Goal: Task Accomplishment & Management: Complete application form

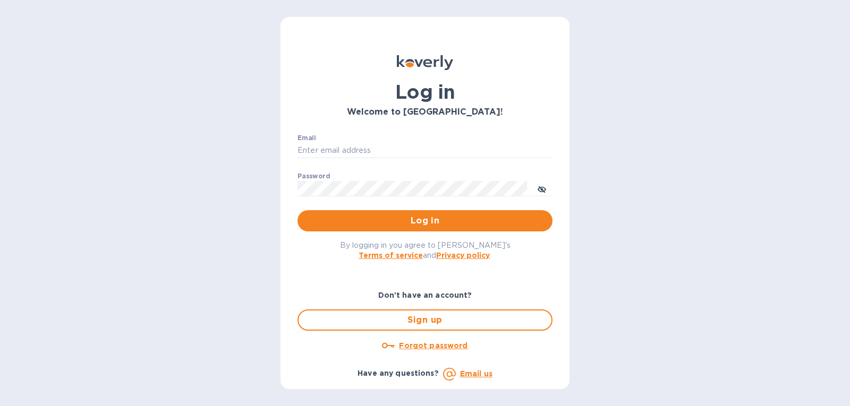
click at [481, 161] on p "​" at bounding box center [424, 166] width 255 height 12
click at [482, 159] on div "Email ​" at bounding box center [424, 153] width 255 height 38
click at [472, 147] on input "Email" at bounding box center [424, 151] width 255 height 16
click at [362, 140] on div "Email ​" at bounding box center [424, 153] width 255 height 38
click at [358, 148] on input "Email" at bounding box center [424, 151] width 255 height 16
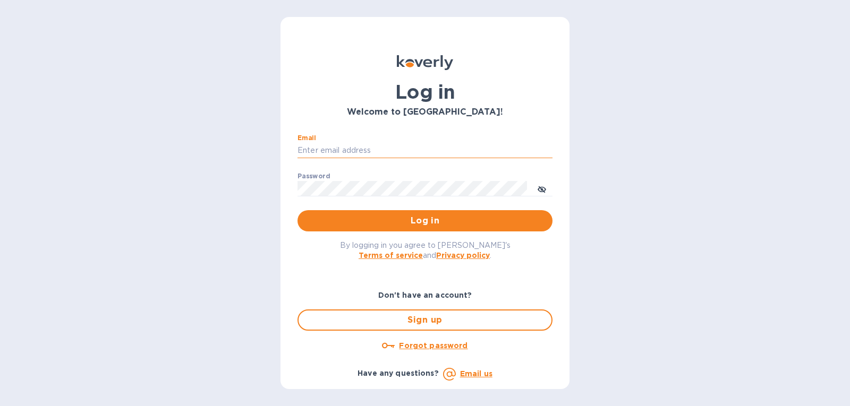
click at [358, 148] on input "Email" at bounding box center [424, 151] width 255 height 16
drag, startPoint x: 347, startPoint y: 150, endPoint x: 292, endPoint y: 152, distance: 55.3
click at [292, 152] on div "Email gatewell.corp@gmail.com ​ Password ​ Log in" at bounding box center [425, 183] width 272 height 115
type input "m"
type input "david@gatewellcorp.com"
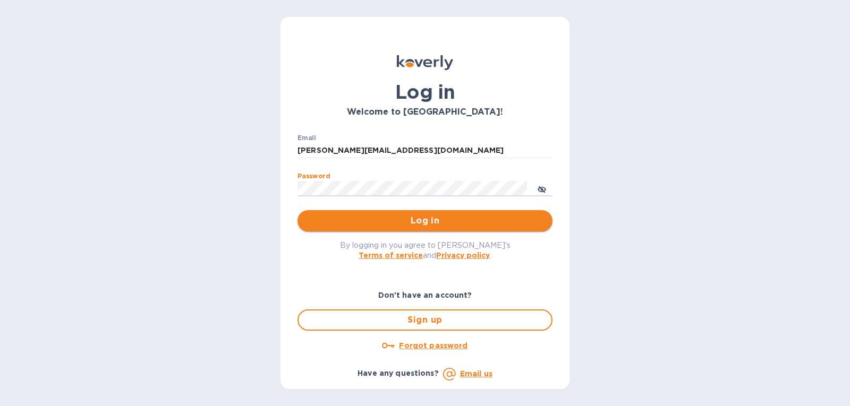
click at [330, 224] on span "Log in" at bounding box center [425, 221] width 238 height 13
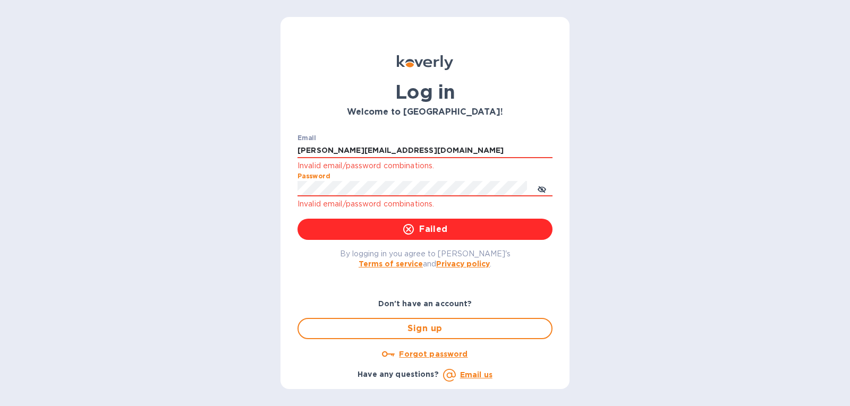
click at [281, 196] on div "Log in Welcome to Koverly! Email david@gatewellcorp.com Invalid email/password …" at bounding box center [424, 203] width 289 height 372
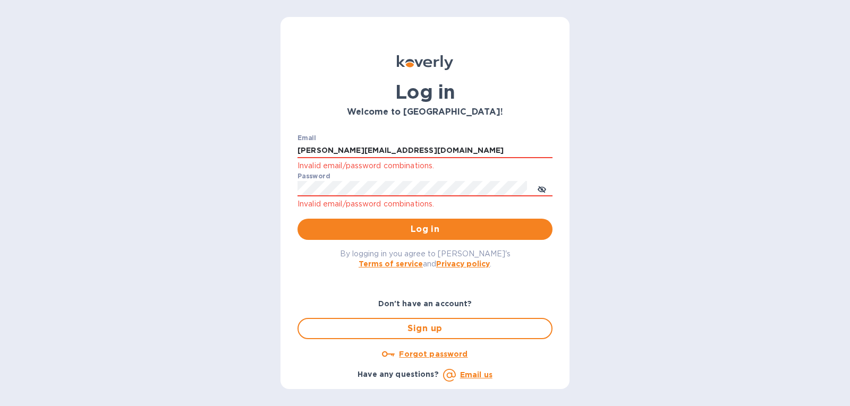
click at [426, 360] on div "Forgot password" at bounding box center [424, 354] width 255 height 13
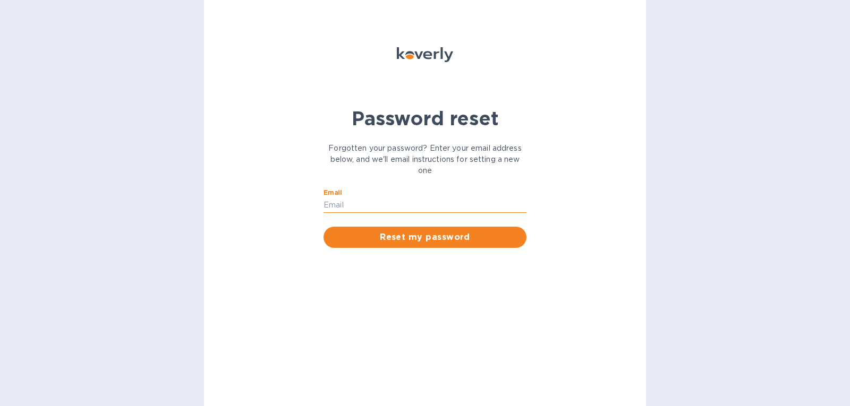
click at [344, 206] on input "Email" at bounding box center [424, 206] width 203 height 16
click at [375, 241] on span "Reset my password" at bounding box center [425, 237] width 186 height 13
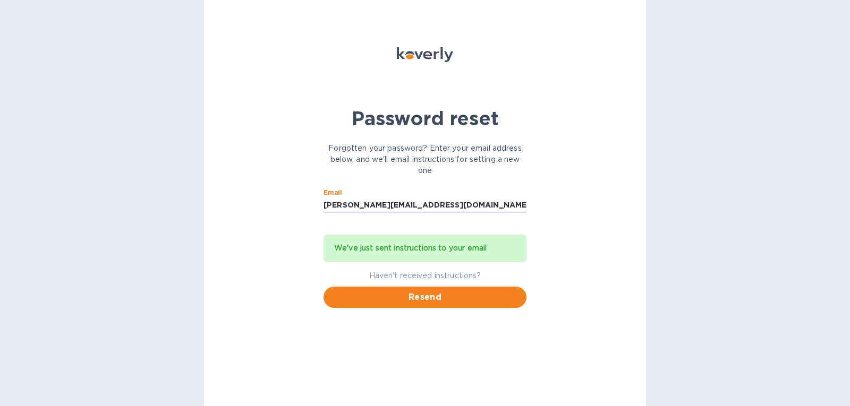
drag, startPoint x: 442, startPoint y: 200, endPoint x: 278, endPoint y: 201, distance: 164.6
click at [278, 201] on div "Password reset Forgotten your password? Enter your email address below, and we'…" at bounding box center [425, 203] width 442 height 406
type input "gatewell.corp@gmail.com"
click at [380, 295] on span "Resend" at bounding box center [425, 297] width 186 height 13
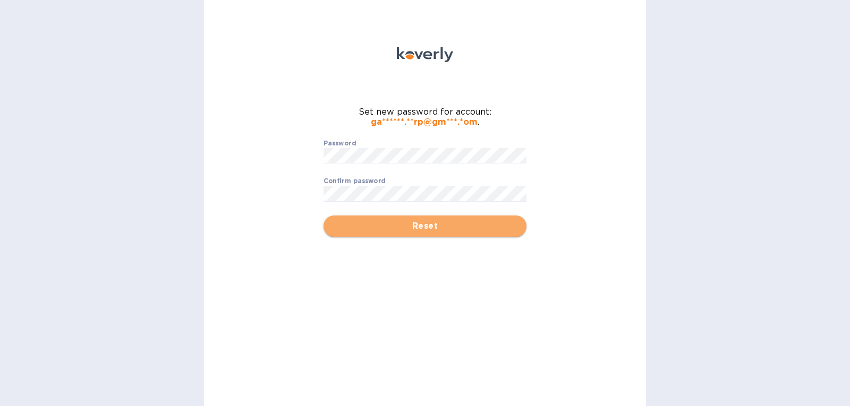
click at [359, 232] on span "Reset" at bounding box center [425, 226] width 186 height 13
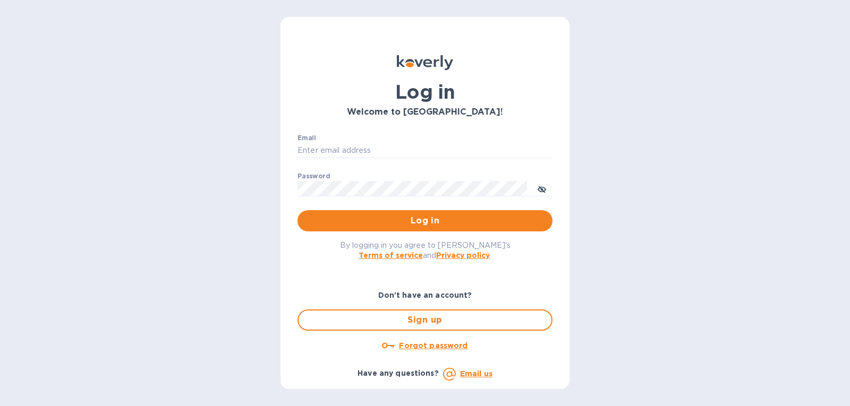
click at [337, 139] on div "Email ​" at bounding box center [424, 153] width 255 height 38
click at [338, 150] on input "Email" at bounding box center [424, 151] width 255 height 16
type input "[PERSON_NAME][EMAIL_ADDRESS][DOMAIN_NAME]"
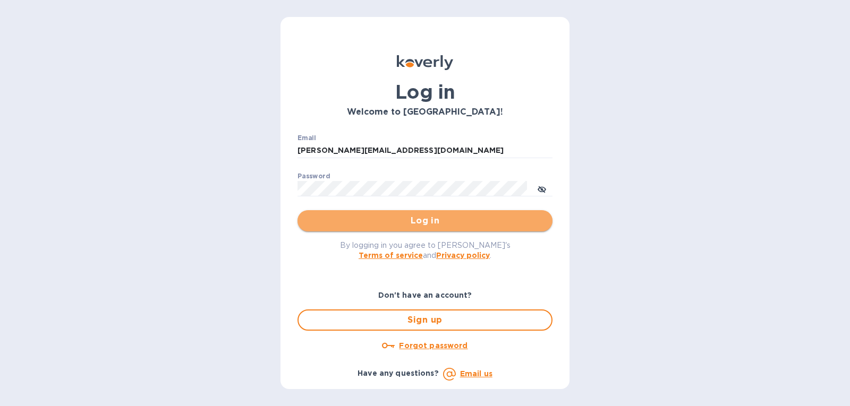
click at [351, 215] on span "Log in" at bounding box center [425, 221] width 238 height 13
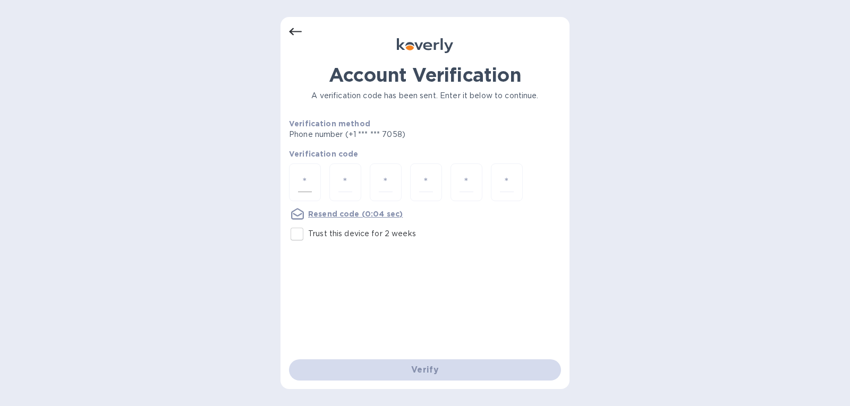
click at [296, 171] on div at bounding box center [305, 183] width 32 height 38
type input "1"
type input "0"
type input "7"
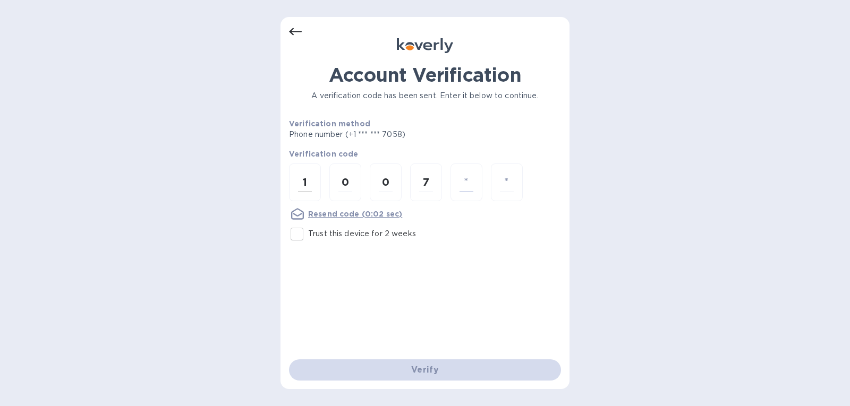
type input "5"
type input "4"
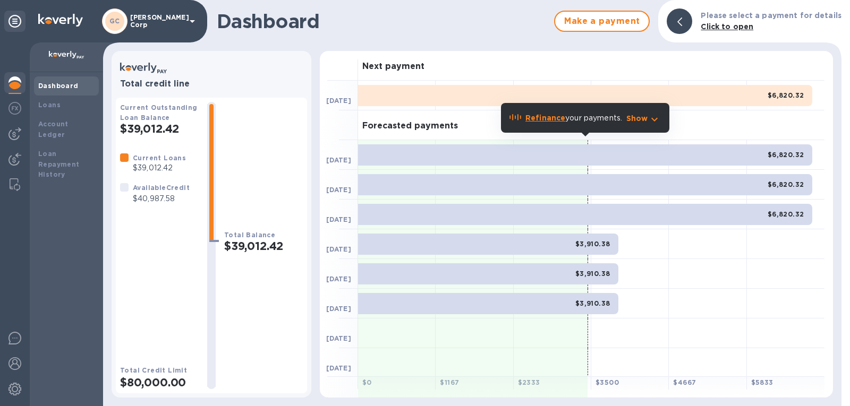
click at [548, 118] on b "Refinance" at bounding box center [545, 118] width 40 height 8
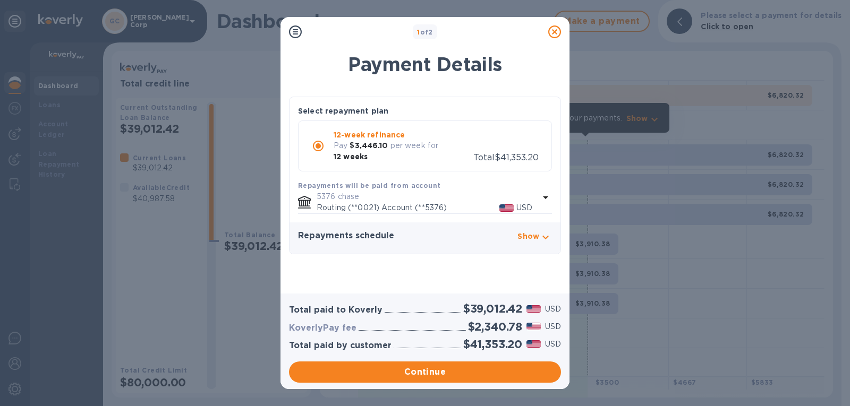
click at [550, 34] on icon at bounding box center [554, 31] width 13 height 13
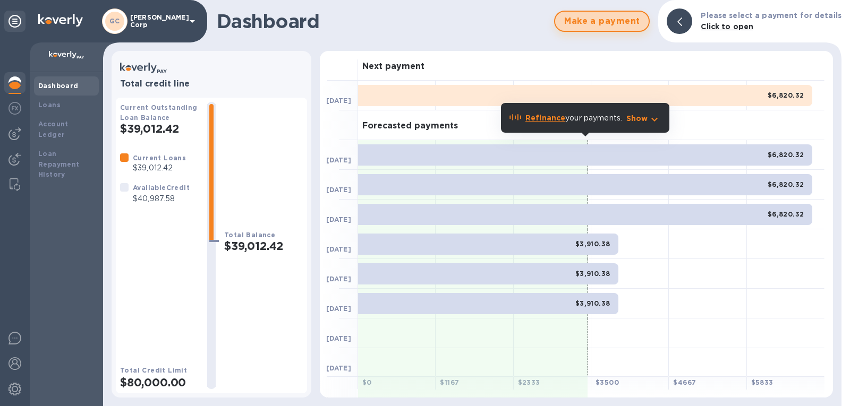
click at [589, 22] on span "Make a payment" at bounding box center [601, 21] width 76 height 13
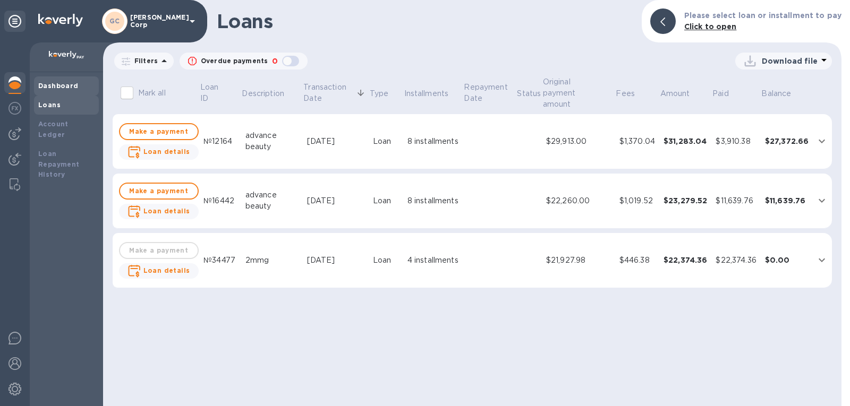
click at [66, 82] on b "Dashboard" at bounding box center [58, 86] width 40 height 8
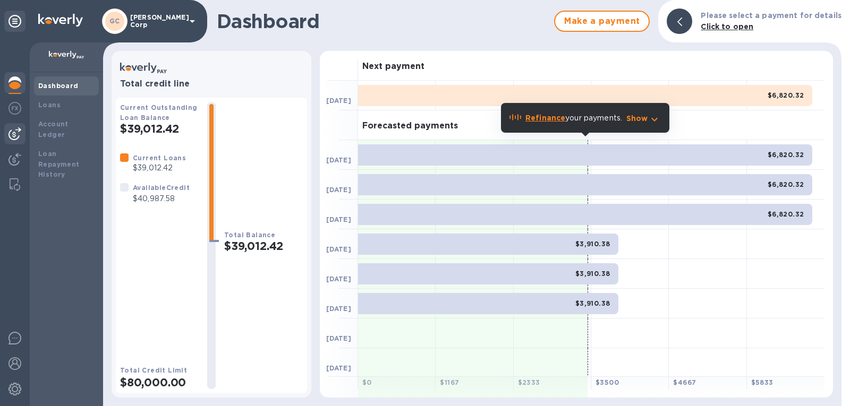
click at [18, 140] on div at bounding box center [14, 133] width 21 height 21
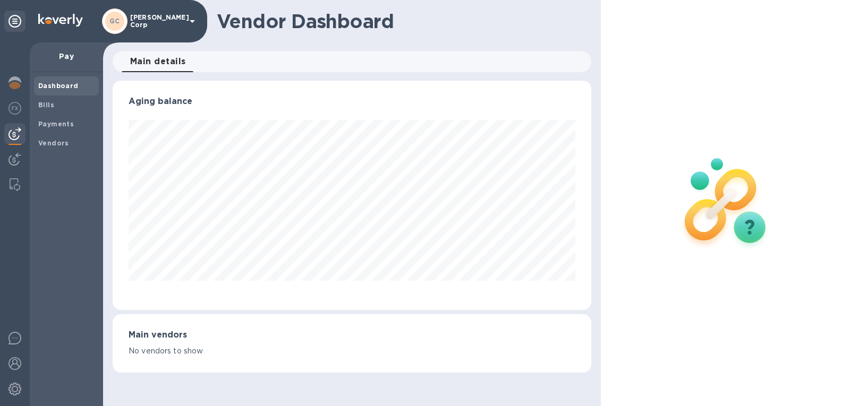
scroll to position [229, 479]
click at [16, 161] on img at bounding box center [14, 159] width 13 height 13
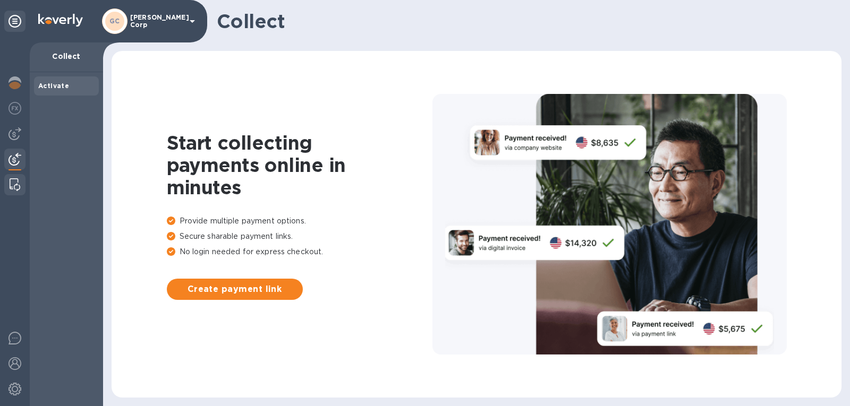
click at [18, 190] on img at bounding box center [15, 184] width 11 height 13
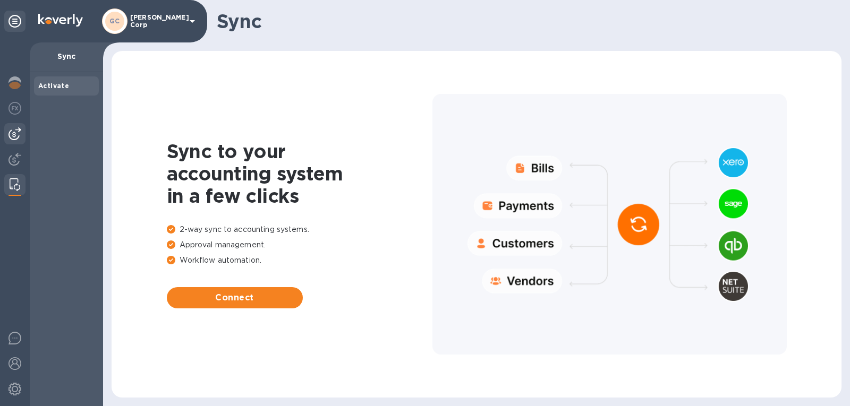
click at [19, 125] on div at bounding box center [14, 133] width 21 height 21
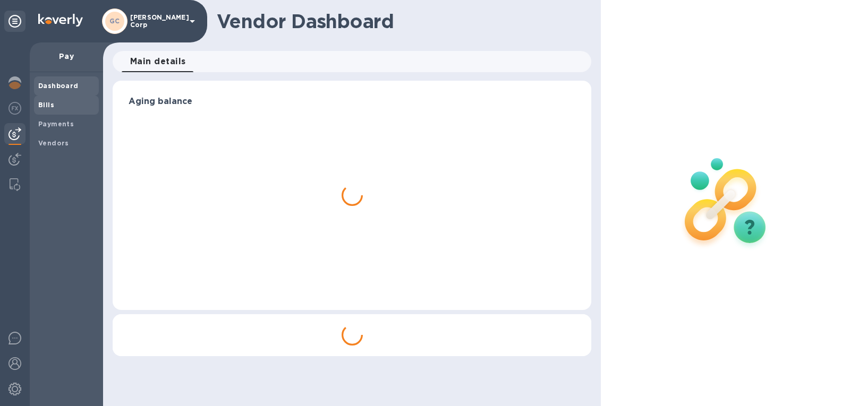
click at [66, 107] on span "Bills" at bounding box center [66, 105] width 56 height 11
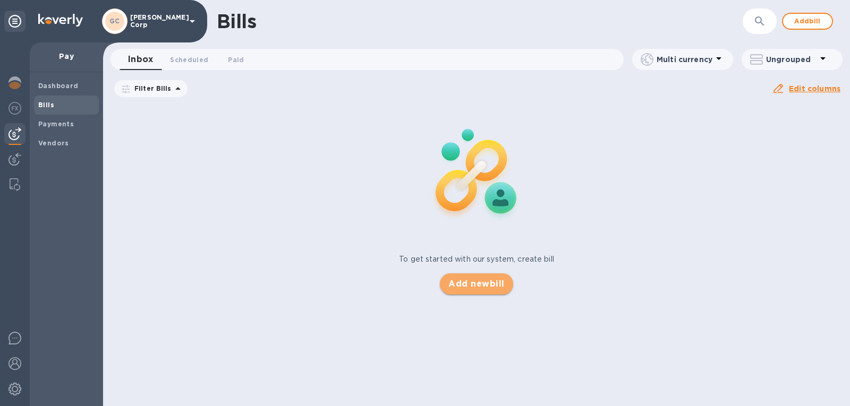
click at [467, 280] on span "Add new bill" at bounding box center [476, 284] width 56 height 13
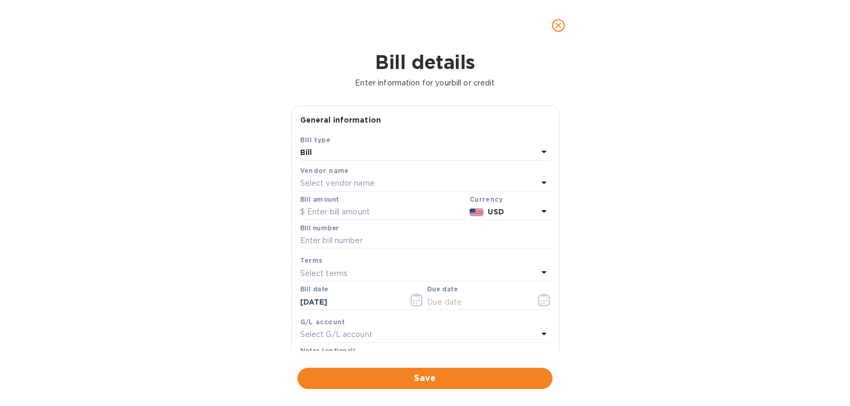
click at [361, 180] on p "Select vendor name" at bounding box center [337, 183] width 74 height 11
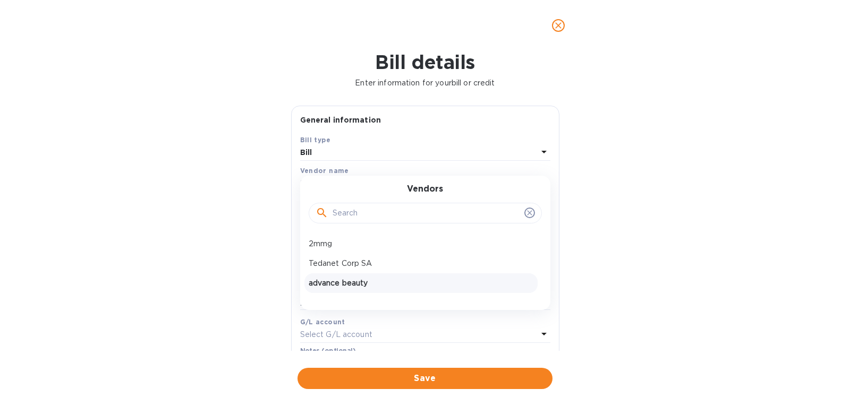
click at [353, 280] on p "advance beauty" at bounding box center [421, 283] width 225 height 11
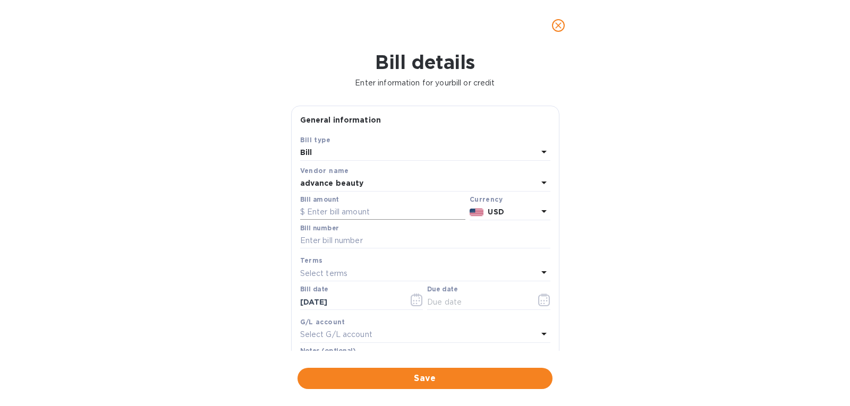
click at [348, 215] on input "text" at bounding box center [382, 212] width 165 height 16
click at [325, 211] on input "text" at bounding box center [382, 212] width 165 height 16
paste input "18,037"
type input "1"
click at [330, 214] on input "text" at bounding box center [382, 212] width 165 height 16
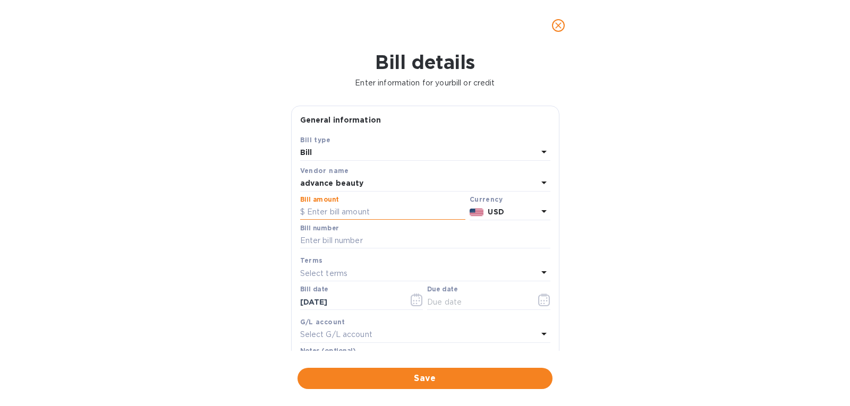
paste input "69,104.88"
click at [360, 232] on div "Bill number" at bounding box center [425, 237] width 250 height 24
click at [356, 241] on input "text" at bounding box center [425, 241] width 250 height 16
click at [350, 274] on div "Select terms" at bounding box center [418, 273] width 237 height 15
click at [373, 242] on input "text" at bounding box center [425, 241] width 250 height 16
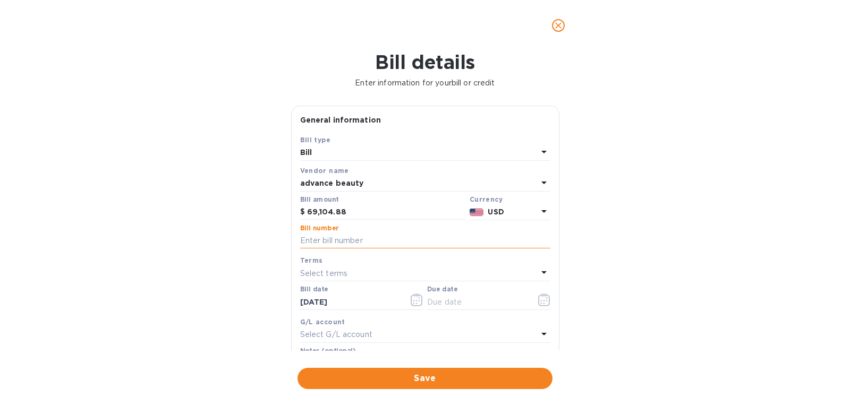
click at [373, 242] on input "text" at bounding box center [425, 241] width 250 height 16
drag, startPoint x: 349, startPoint y: 216, endPoint x: 297, endPoint y: 213, distance: 52.6
click at [297, 213] on div "Save Bill type Bill Vendor name advance beauty Bill amount $ 69,104.88 Currency…" at bounding box center [425, 257] width 267 height 247
type input "68,910.35"
click at [304, 246] on input "text" at bounding box center [425, 241] width 250 height 16
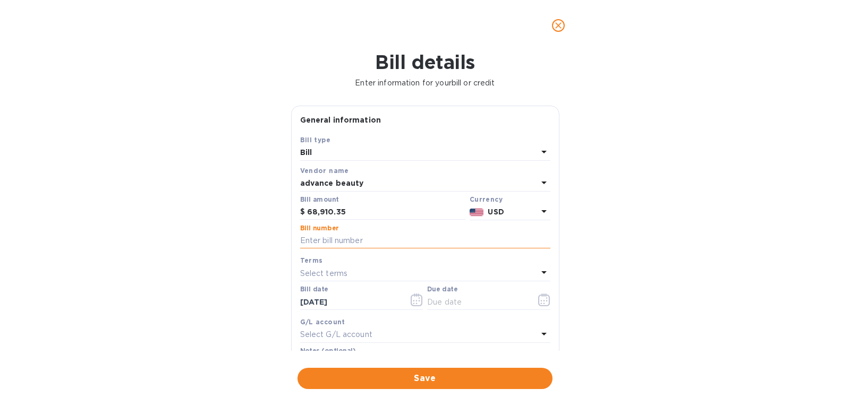
click at [353, 237] on input "text" at bounding box center [425, 241] width 250 height 16
type input "10614"
click at [356, 270] on div "Select terms" at bounding box center [418, 273] width 237 height 15
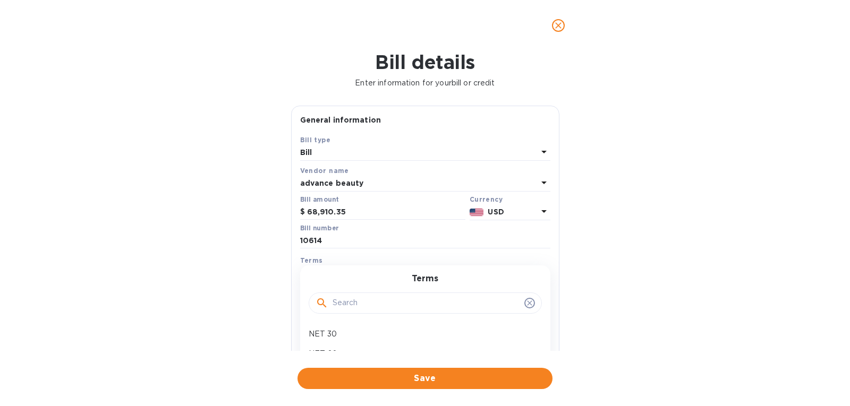
click at [246, 280] on div "Bill details Enter information for your bill or credit General information Save…" at bounding box center [425, 228] width 850 height 355
click at [332, 276] on p "Select terms" at bounding box center [324, 273] width 48 height 11
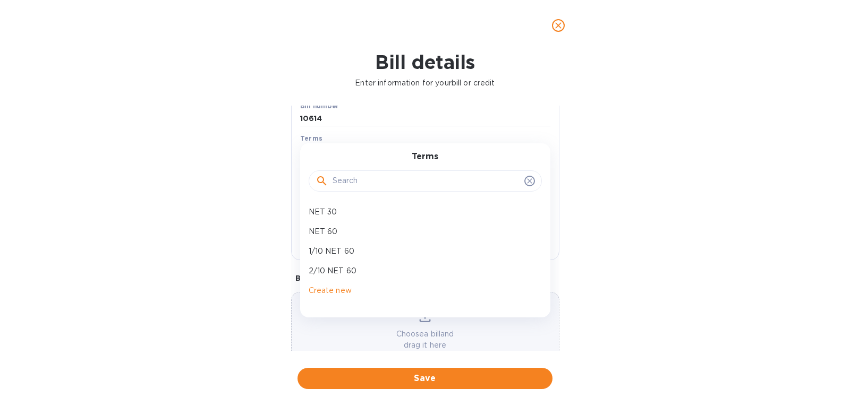
scroll to position [128, 0]
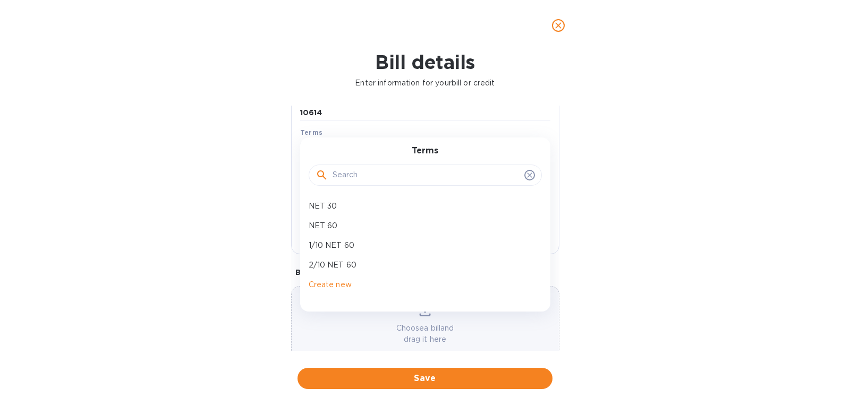
click at [630, 215] on div "Bill details Enter information for your bill or credit General information Save…" at bounding box center [425, 228] width 850 height 355
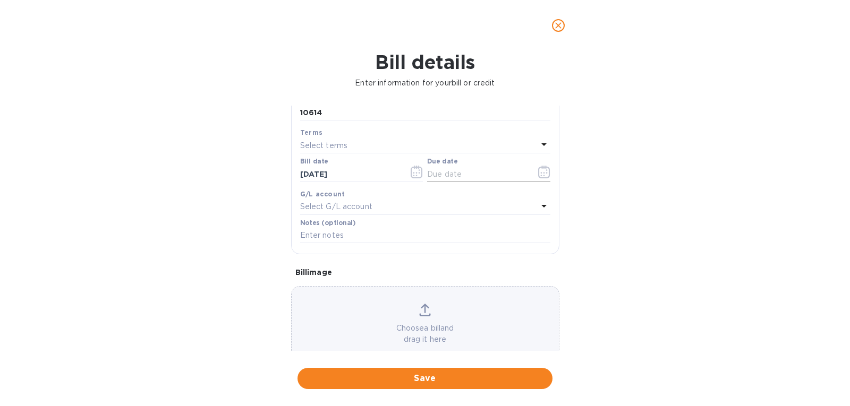
click at [440, 180] on input "text" at bounding box center [477, 174] width 100 height 16
click at [538, 174] on icon "button" at bounding box center [544, 172] width 12 height 13
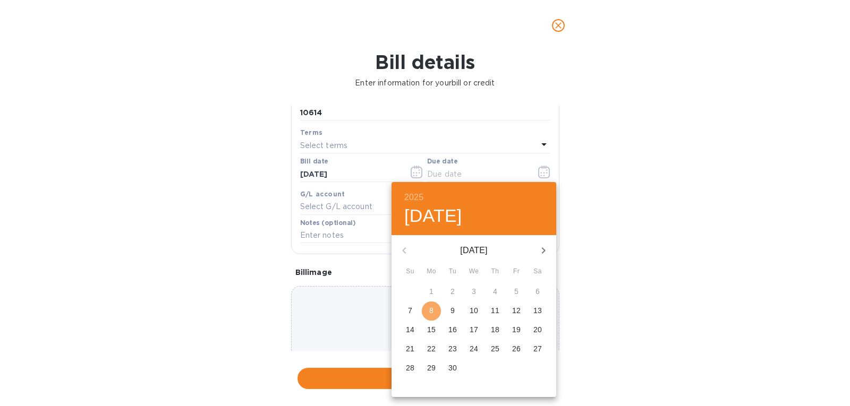
click at [435, 308] on span "8" at bounding box center [431, 310] width 19 height 11
type input "09/08/2025"
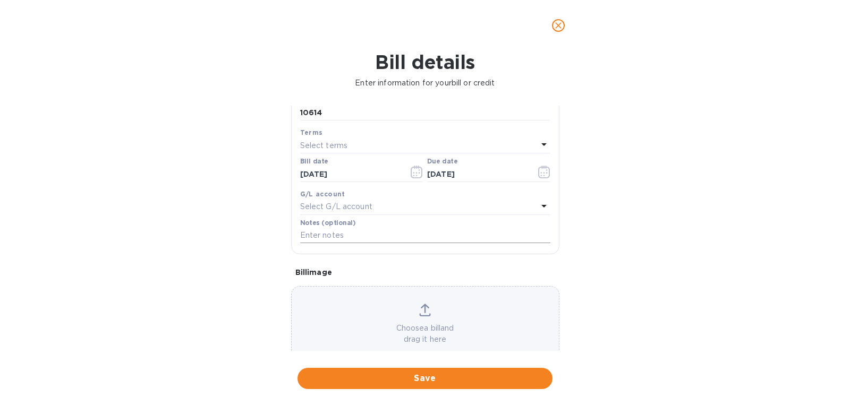
click at [369, 235] on input "text" at bounding box center [425, 236] width 250 height 16
type input "10614"
click at [426, 308] on icon at bounding box center [425, 309] width 8 height 10
click at [421, 312] on icon at bounding box center [425, 310] width 12 height 13
click at [419, 311] on icon at bounding box center [425, 310] width 12 height 13
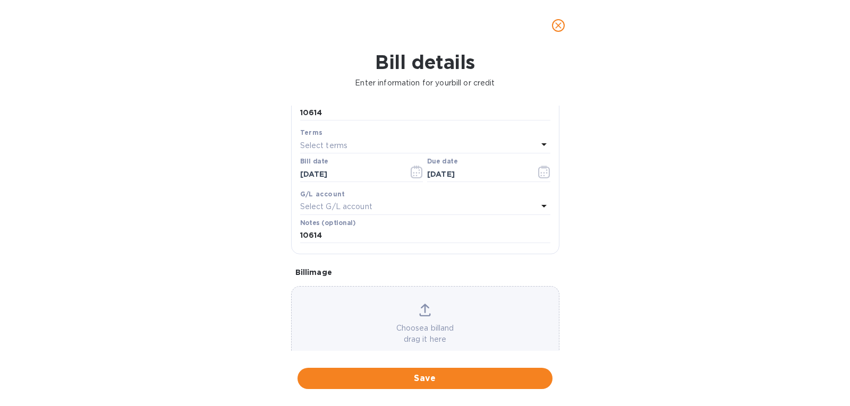
click at [414, 305] on div "Choose a bill and drag it here" at bounding box center [425, 324] width 267 height 41
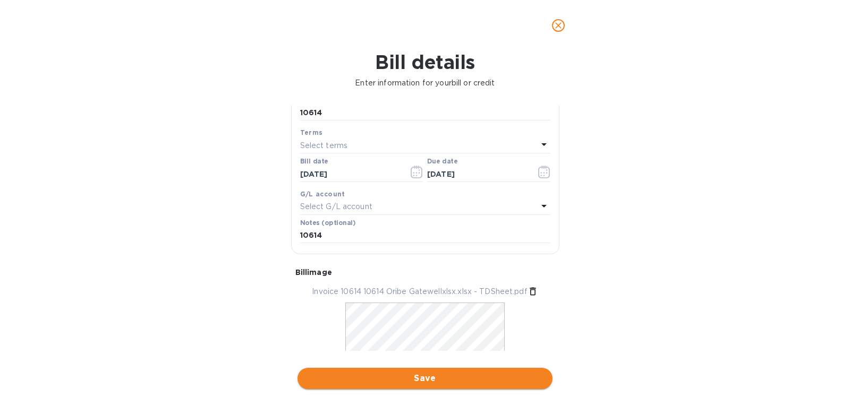
click at [458, 387] on button "Save" at bounding box center [424, 378] width 255 height 21
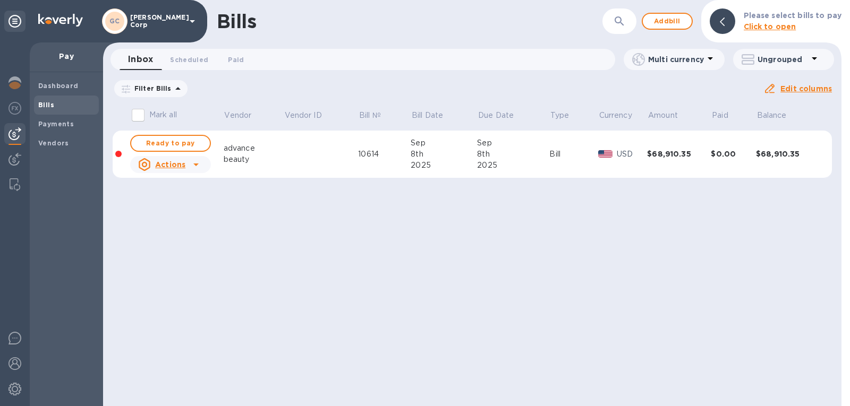
click at [191, 163] on icon at bounding box center [196, 164] width 13 height 13
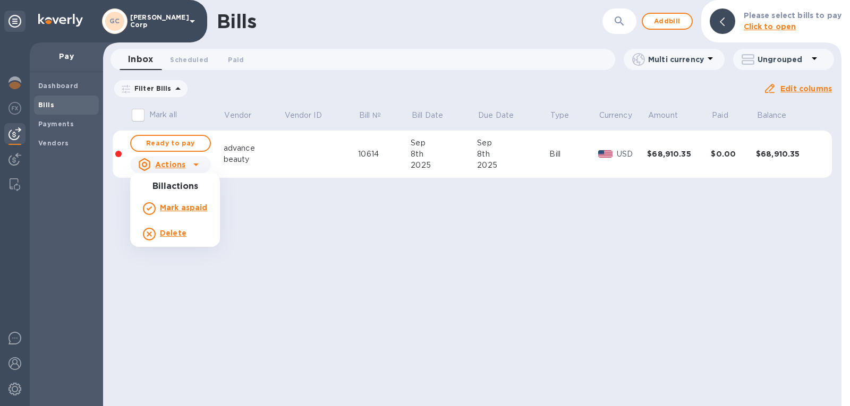
click at [172, 142] on div at bounding box center [425, 203] width 850 height 406
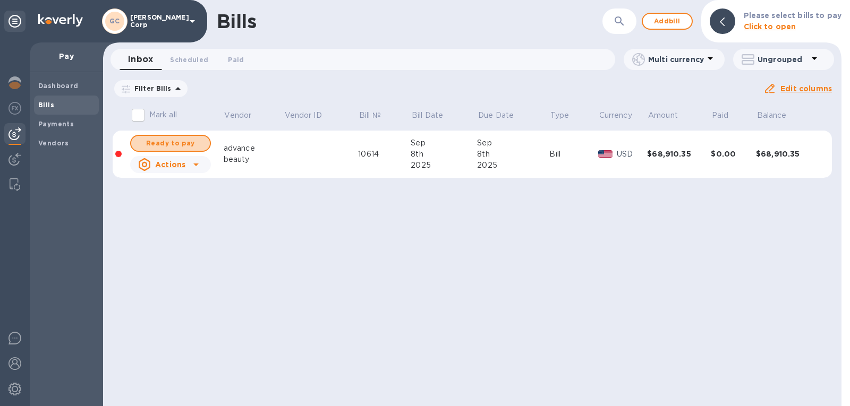
click at [172, 142] on span "Ready to pay" at bounding box center [171, 143] width 62 height 13
checkbox input "true"
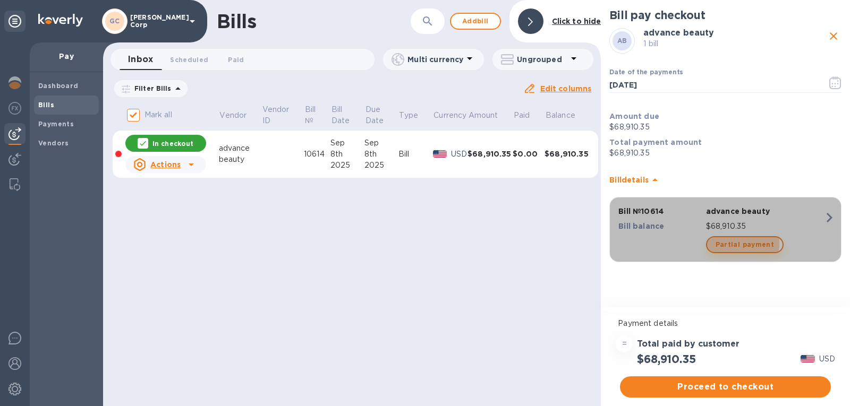
click at [733, 243] on span "Partial payment" at bounding box center [744, 244] width 58 height 13
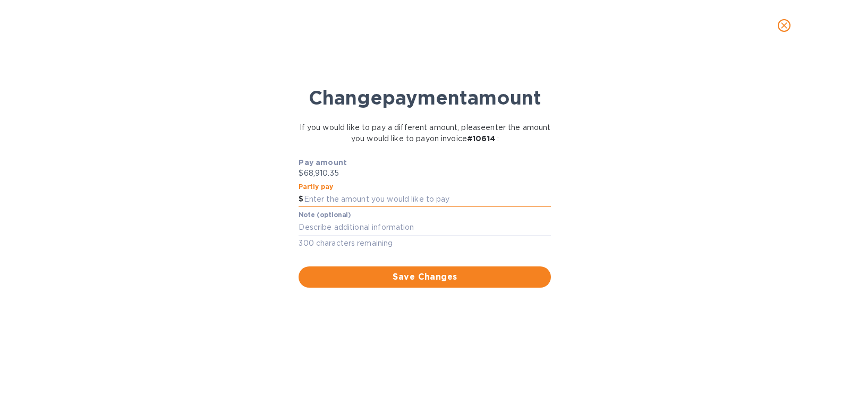
click at [364, 195] on input "text" at bounding box center [427, 200] width 247 height 16
type input "40,000"
click at [396, 221] on div "x" at bounding box center [424, 228] width 252 height 16
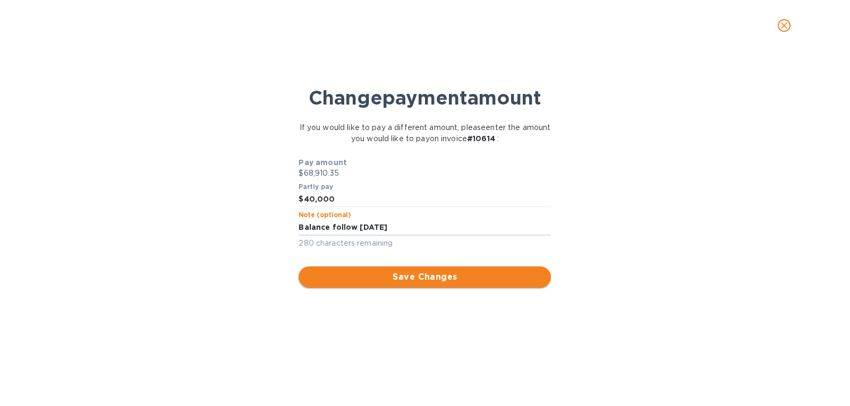
type textarea "Balance follow today"
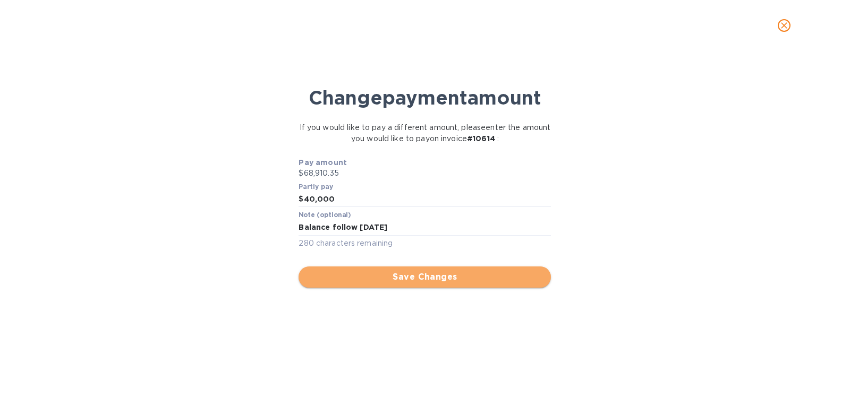
click at [380, 278] on span "Save Changes" at bounding box center [424, 277] width 235 height 13
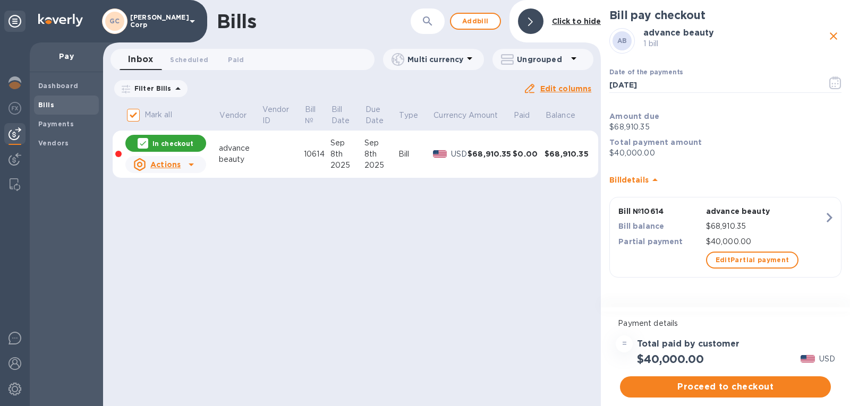
click at [191, 163] on icon at bounding box center [191, 164] width 13 height 13
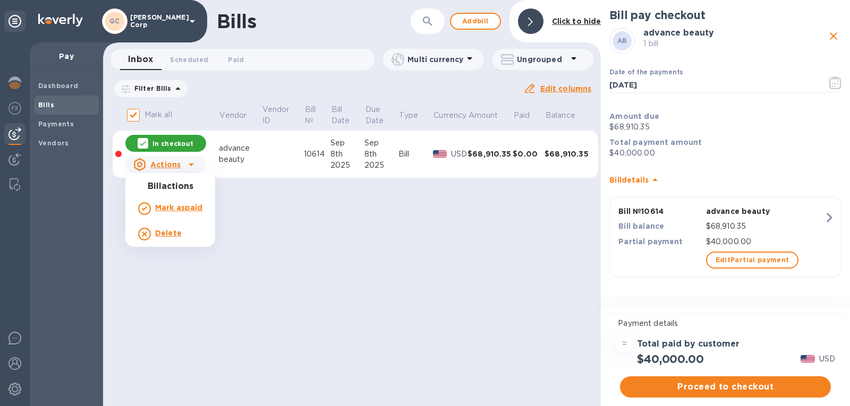
click at [278, 252] on div at bounding box center [425, 203] width 850 height 406
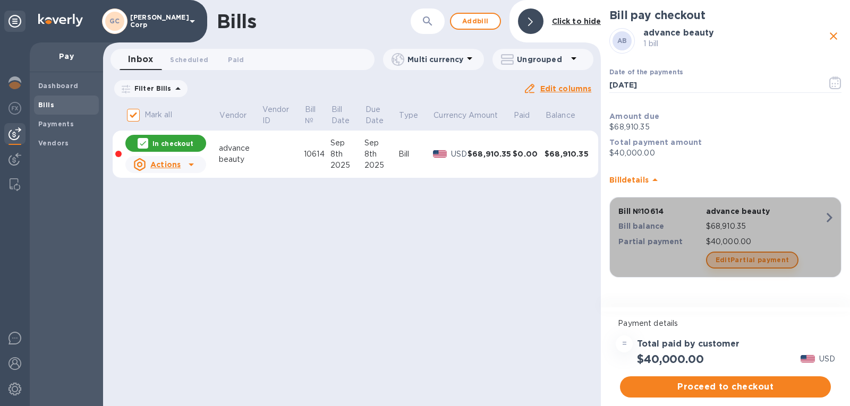
click at [767, 260] on span "Edit Partial payment" at bounding box center [752, 260] width 74 height 13
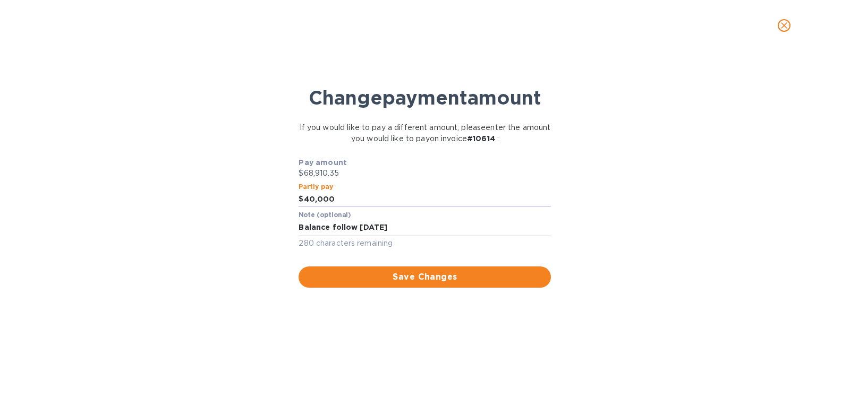
drag, startPoint x: 383, startPoint y: 207, endPoint x: 278, endPoint y: 209, distance: 105.2
click at [278, 209] on div "Change payment amount If you would like to pay a different amount, please enter…" at bounding box center [424, 232] width 833 height 347
click at [788, 25] on icon "close" at bounding box center [784, 25] width 11 height 11
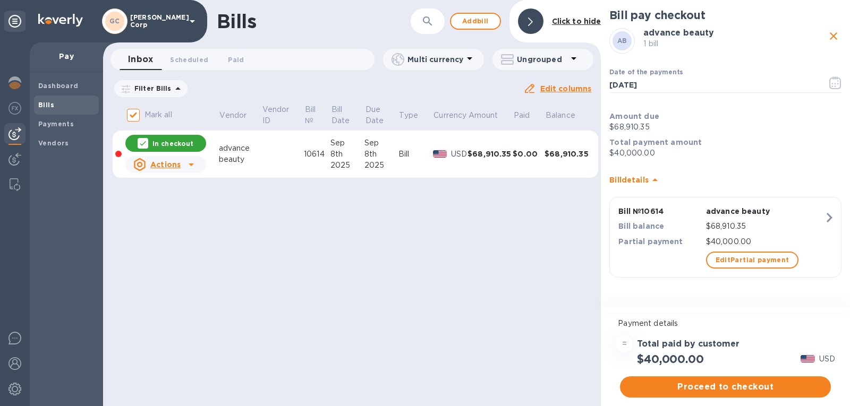
click at [643, 126] on p "$68,910.35" at bounding box center [725, 127] width 232 height 11
click at [656, 182] on icon at bounding box center [654, 180] width 13 height 13
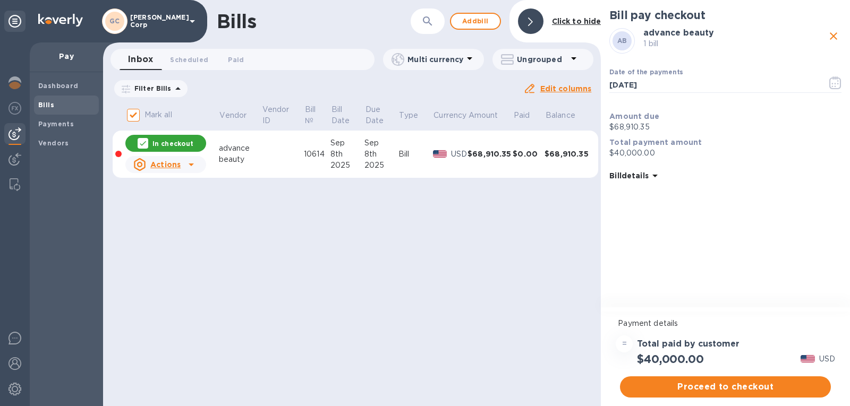
click at [651, 174] on icon at bounding box center [654, 175] width 13 height 13
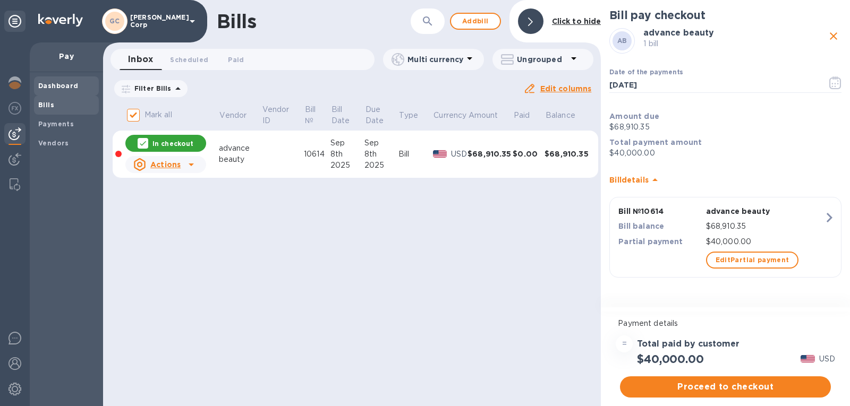
click at [78, 79] on div "Dashboard" at bounding box center [66, 85] width 65 height 19
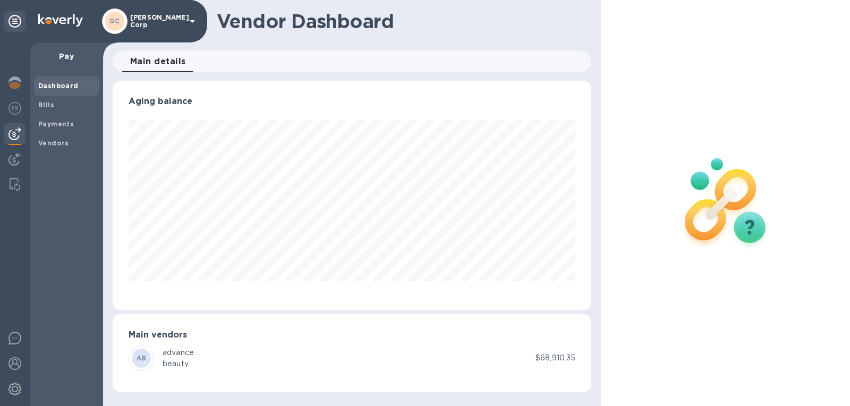
scroll to position [229, 479]
click at [20, 106] on img at bounding box center [14, 108] width 13 height 13
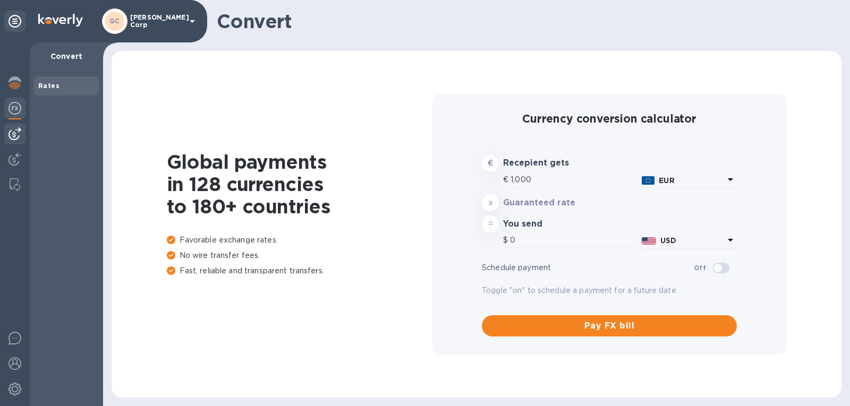
type input "1,181.09"
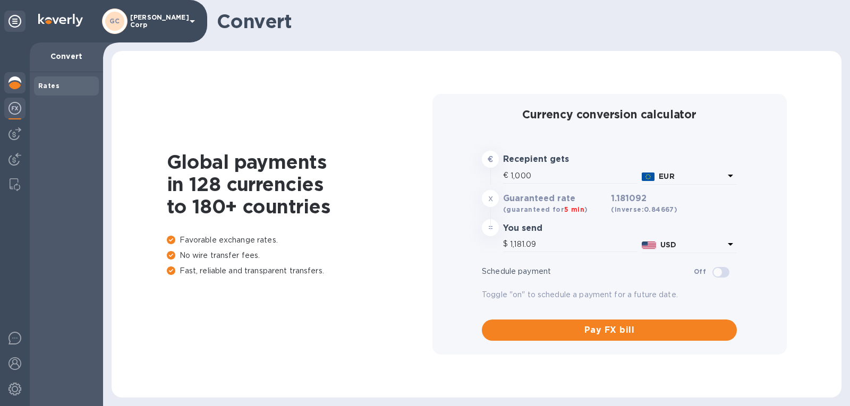
click at [19, 86] on img at bounding box center [14, 82] width 13 height 13
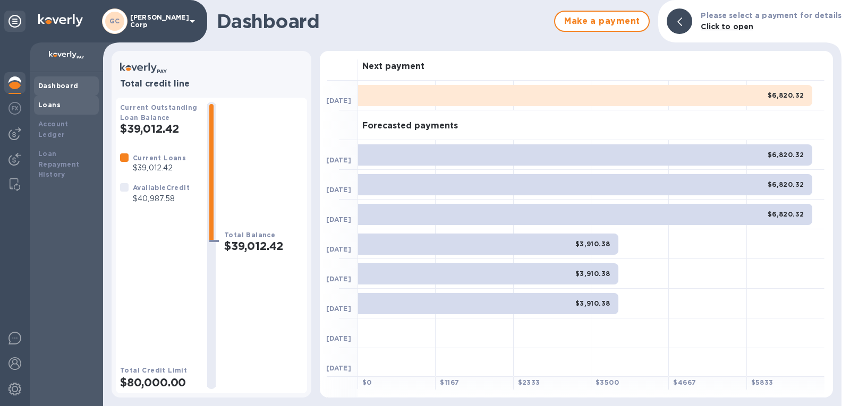
click at [55, 112] on div "Loans" at bounding box center [66, 105] width 65 height 19
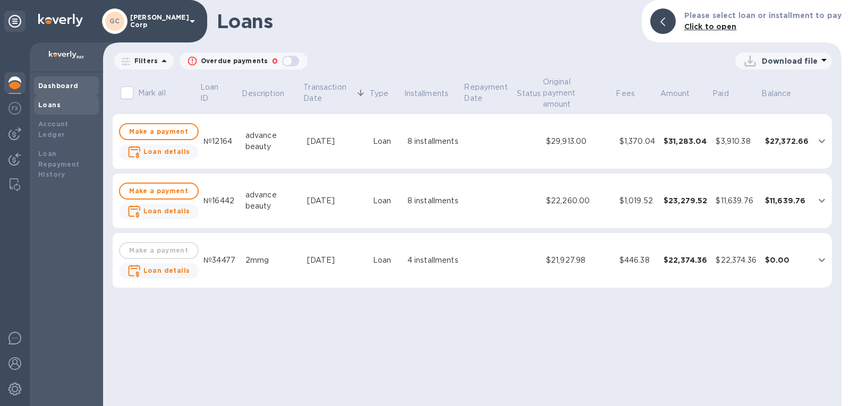
click at [61, 87] on b "Dashboard" at bounding box center [58, 86] width 40 height 8
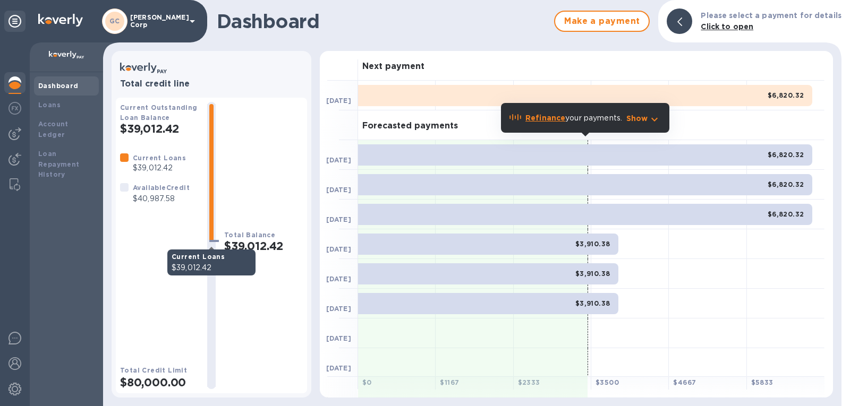
click at [212, 121] on div at bounding box center [211, 173] width 4 height 138
click at [157, 198] on p "$40,987.58" at bounding box center [161, 198] width 57 height 11
click at [81, 86] on div "Dashboard" at bounding box center [66, 86] width 56 height 11
click at [11, 153] on img at bounding box center [14, 159] width 13 height 13
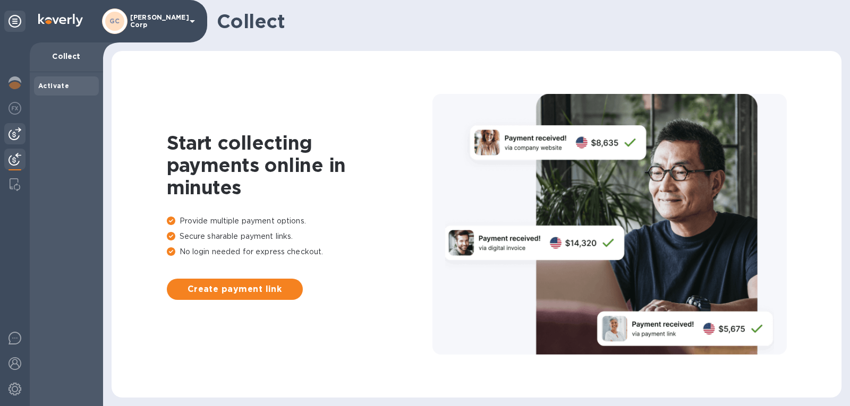
click at [23, 133] on div at bounding box center [14, 133] width 21 height 21
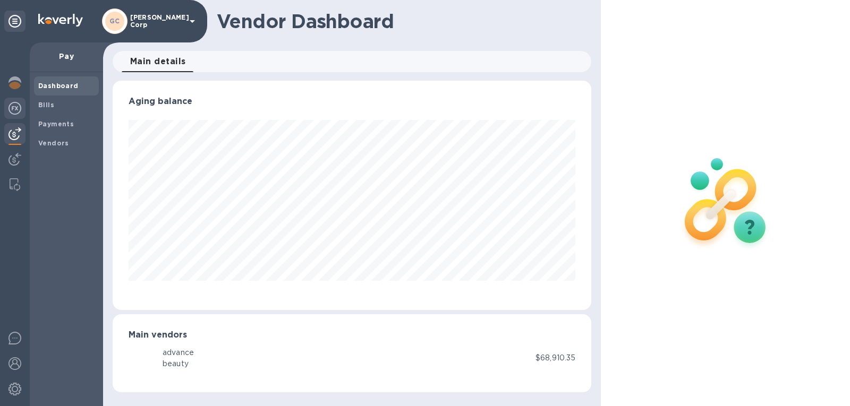
click at [15, 107] on img at bounding box center [14, 108] width 13 height 13
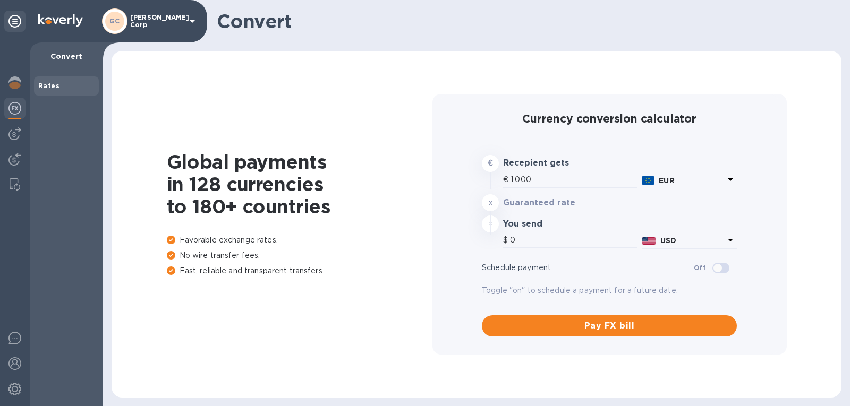
type input "1,181.39"
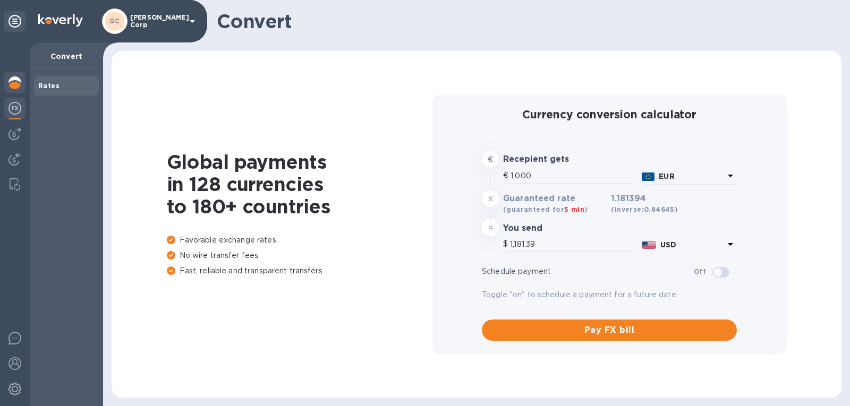
click at [16, 80] on img at bounding box center [14, 82] width 13 height 13
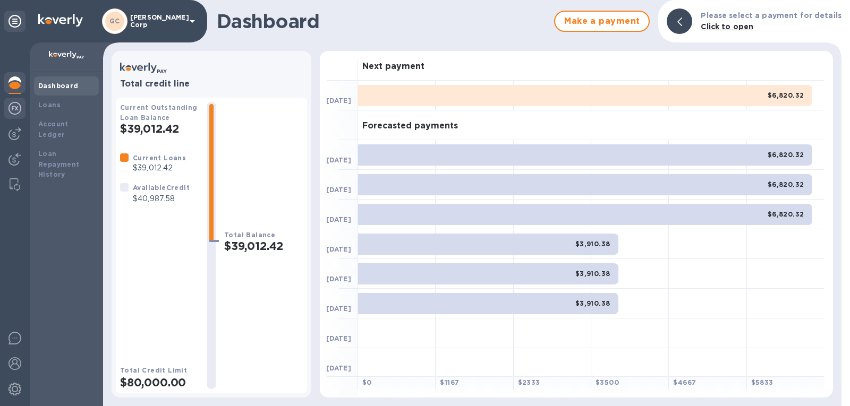
click at [17, 110] on img at bounding box center [14, 108] width 13 height 13
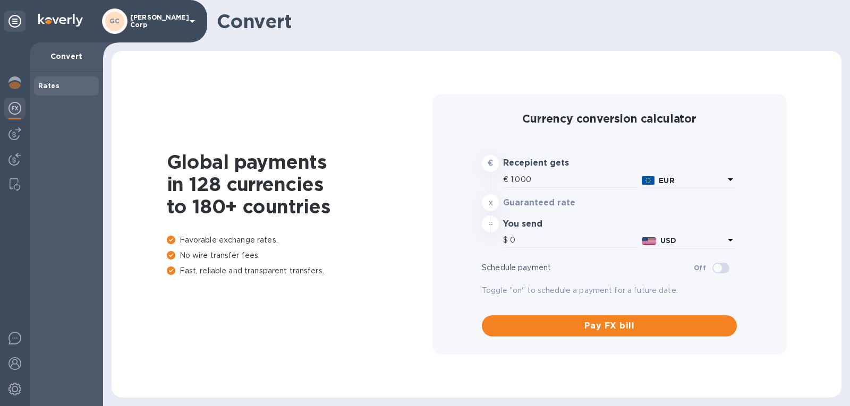
type input "1,181.39"
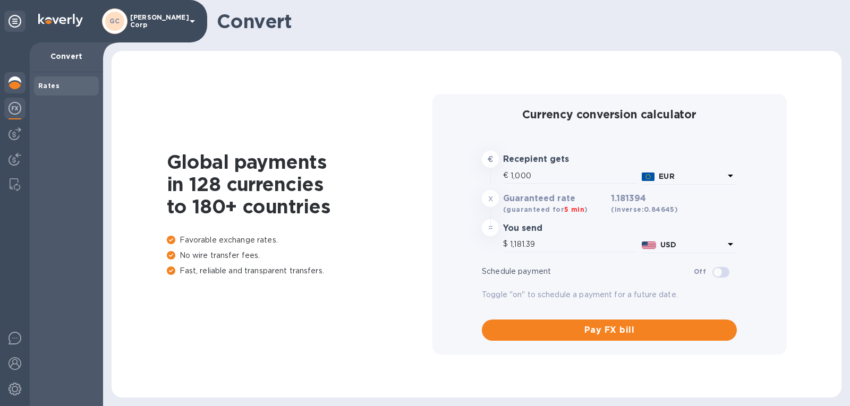
click at [15, 90] on div at bounding box center [14, 83] width 21 height 23
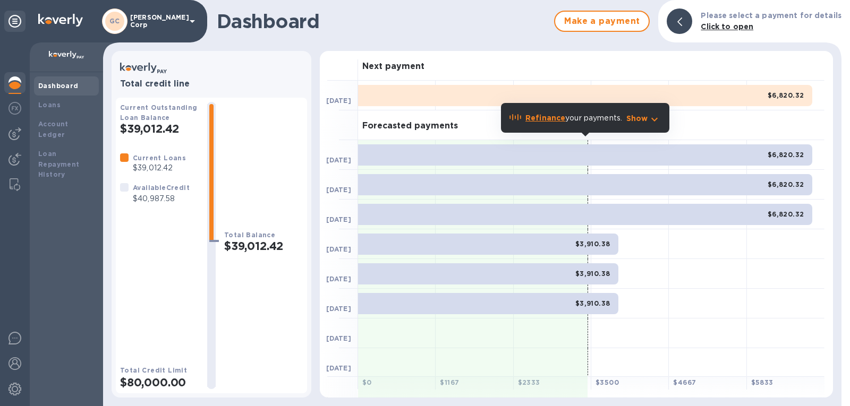
click at [58, 91] on div "Dashboard" at bounding box center [66, 85] width 65 height 19
click at [70, 91] on div "Dashboard" at bounding box center [66, 86] width 56 height 11
click at [212, 314] on div at bounding box center [211, 245] width 8 height 283
